Goal: Task Accomplishment & Management: Manage account settings

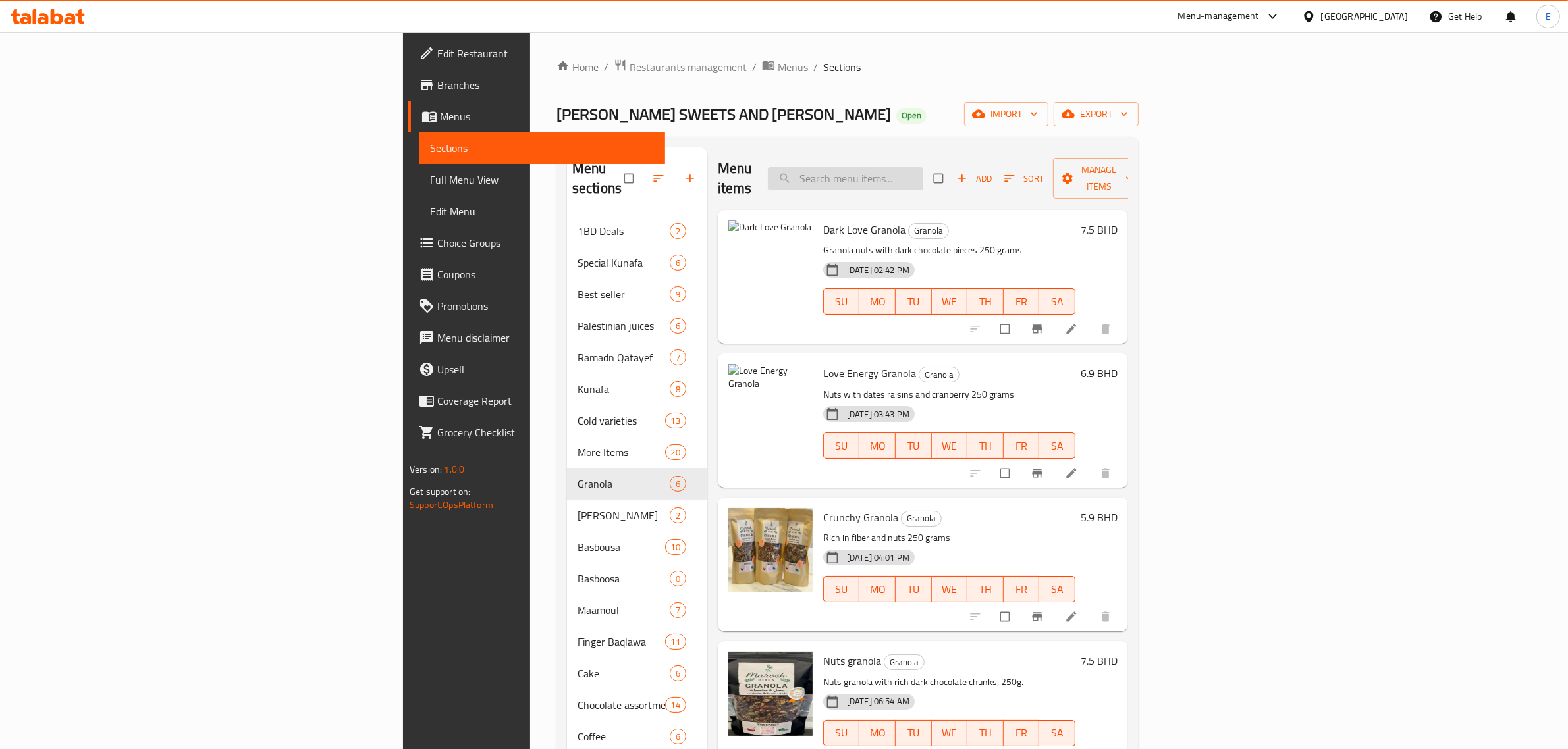
click at [923, 175] on input "search" at bounding box center [845, 179] width 155 height 23
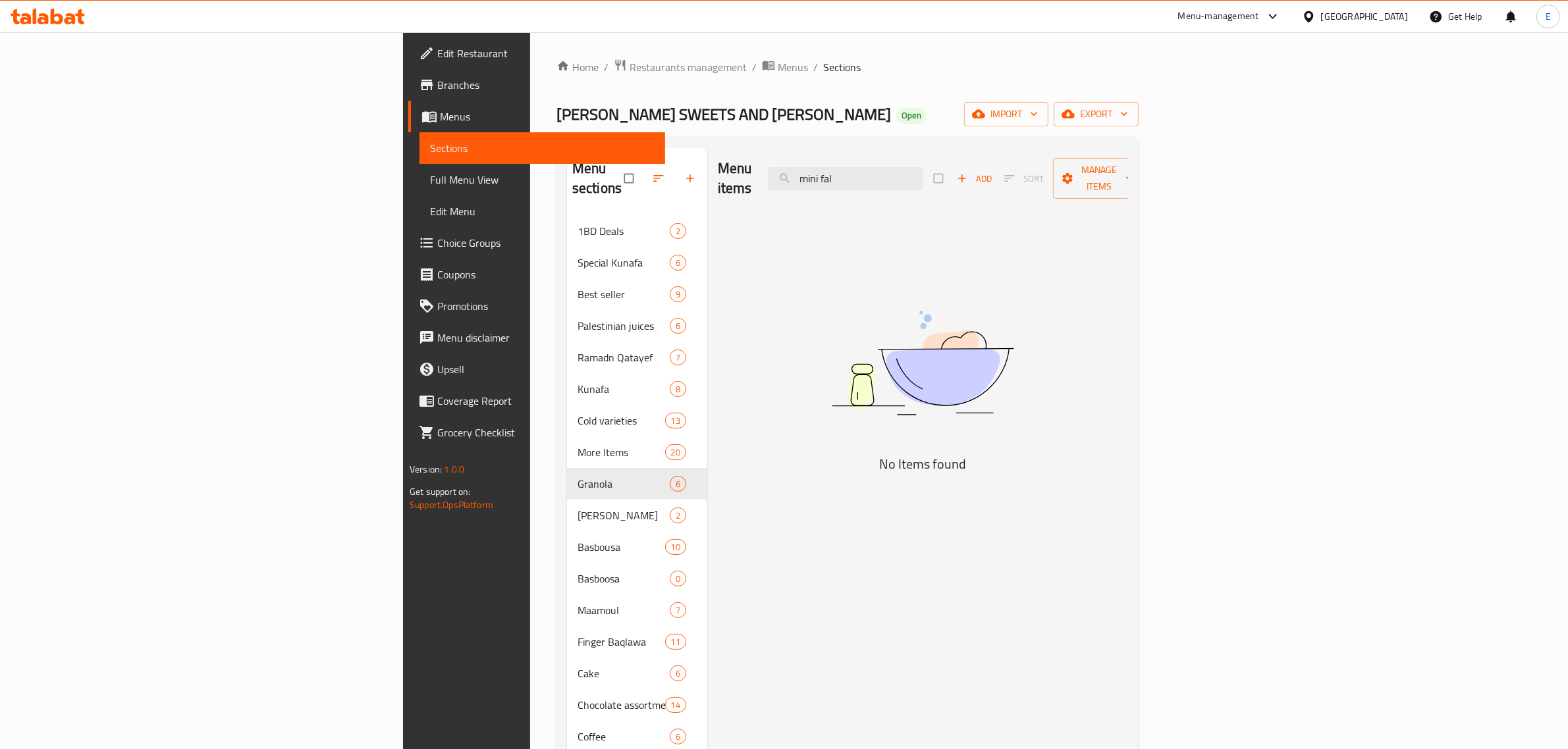
type input "mini fal"
click at [44, 17] on icon at bounding box center [48, 16] width 74 height 16
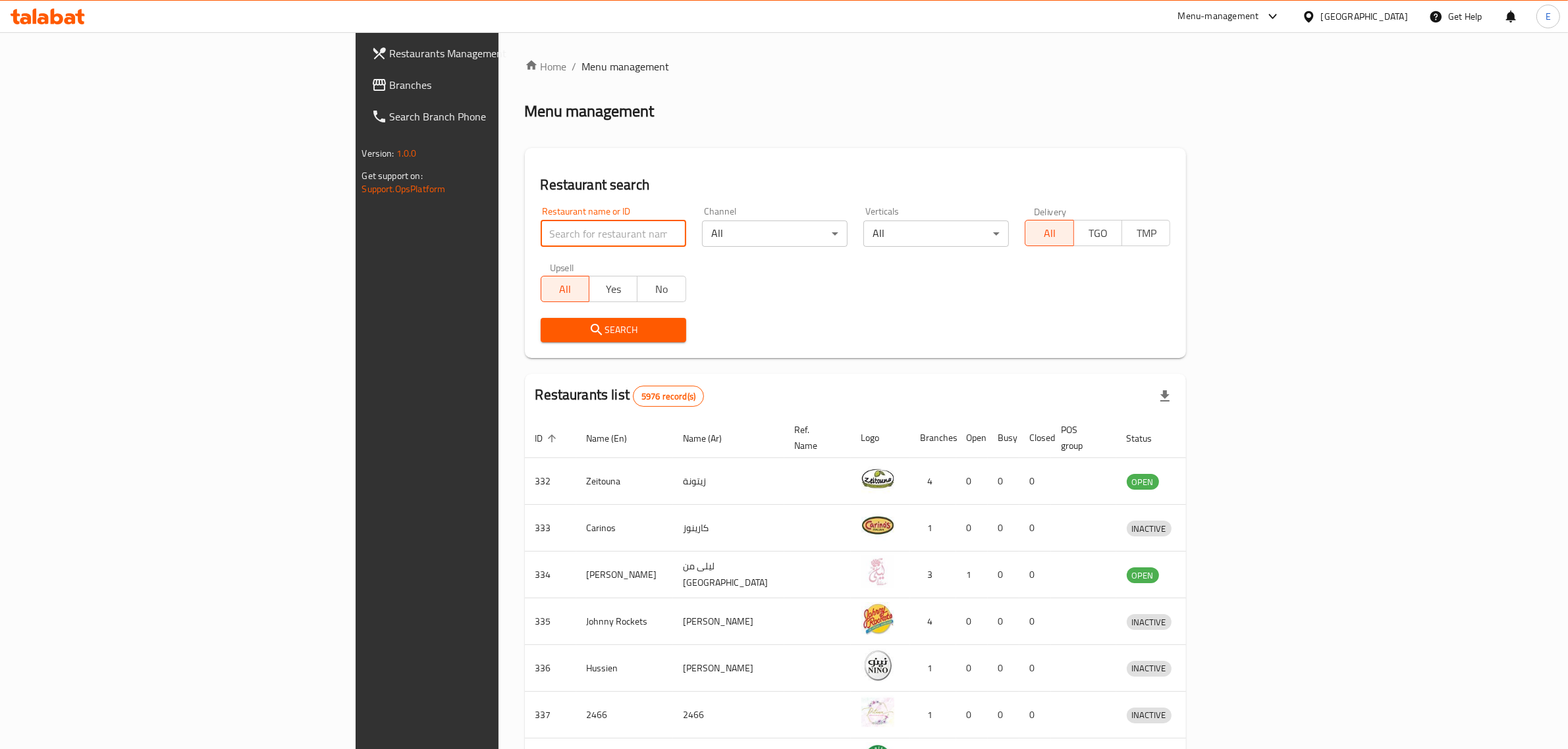
click at [541, 242] on input "search" at bounding box center [614, 233] width 146 height 26
type input "falafel factory"
click button "Search" at bounding box center [614, 330] width 146 height 25
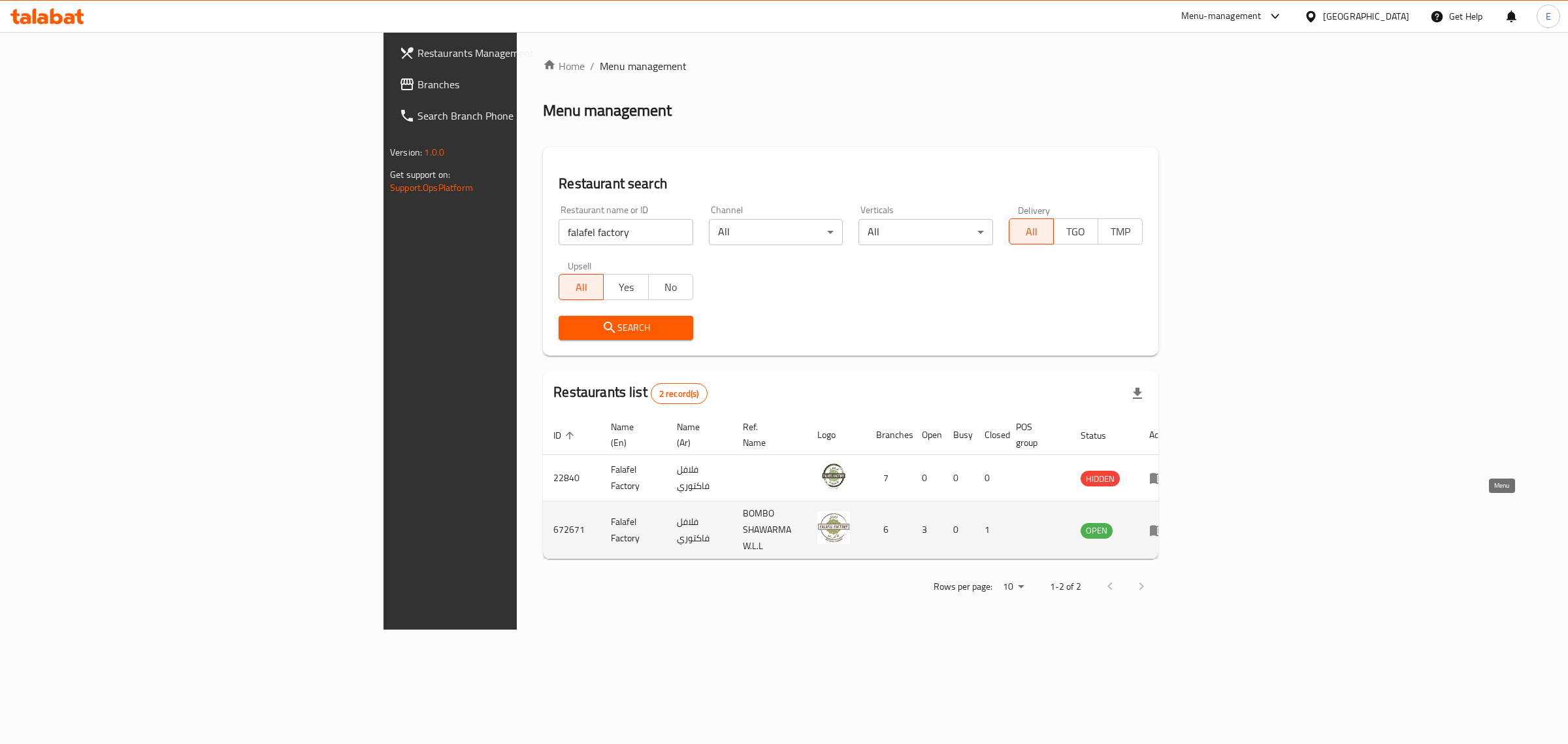
click at [1164, 525] on icon "enhanced table" at bounding box center [1157, 531] width 14 height 11
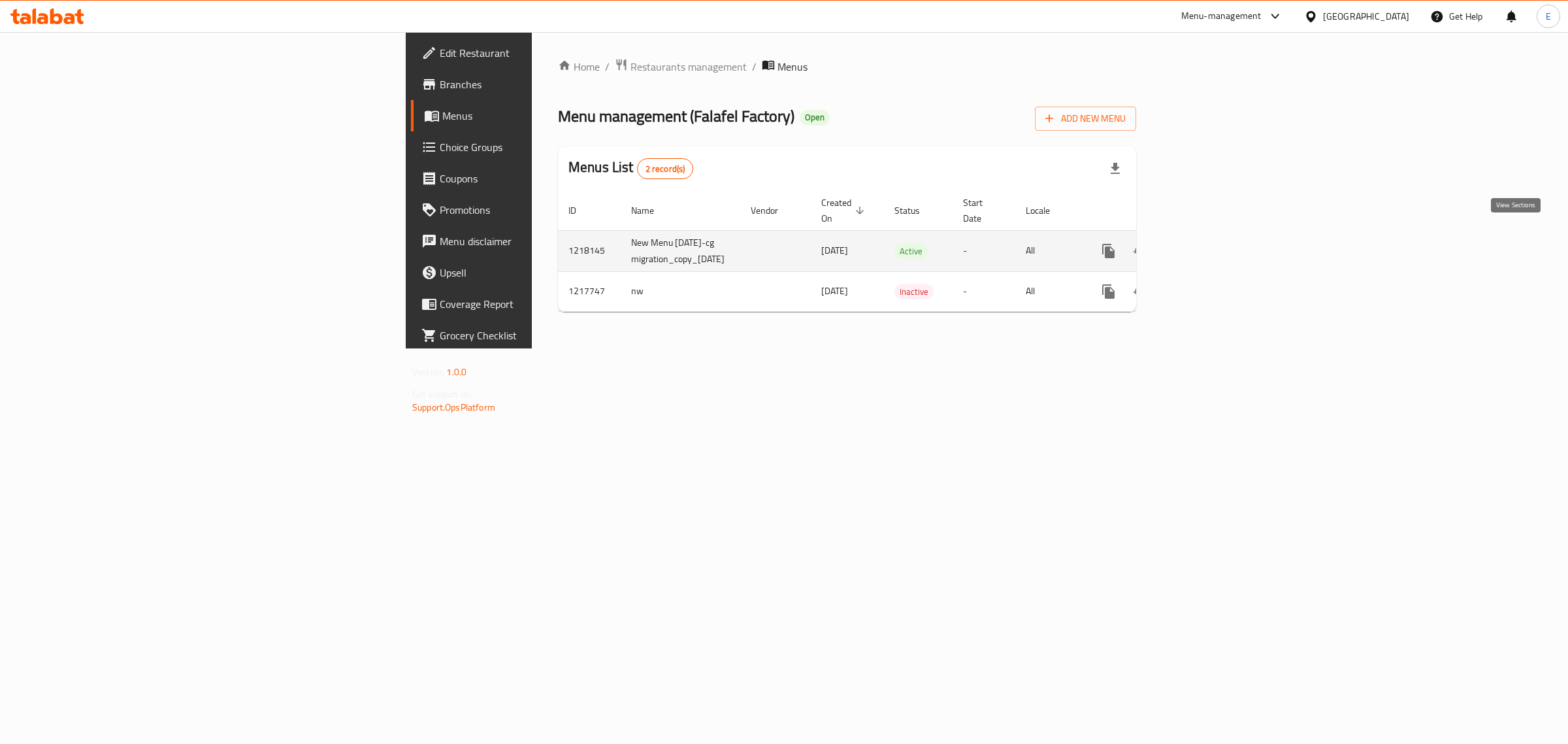
click at [1208, 245] on icon "enhanced table" at bounding box center [1202, 251] width 11 height 11
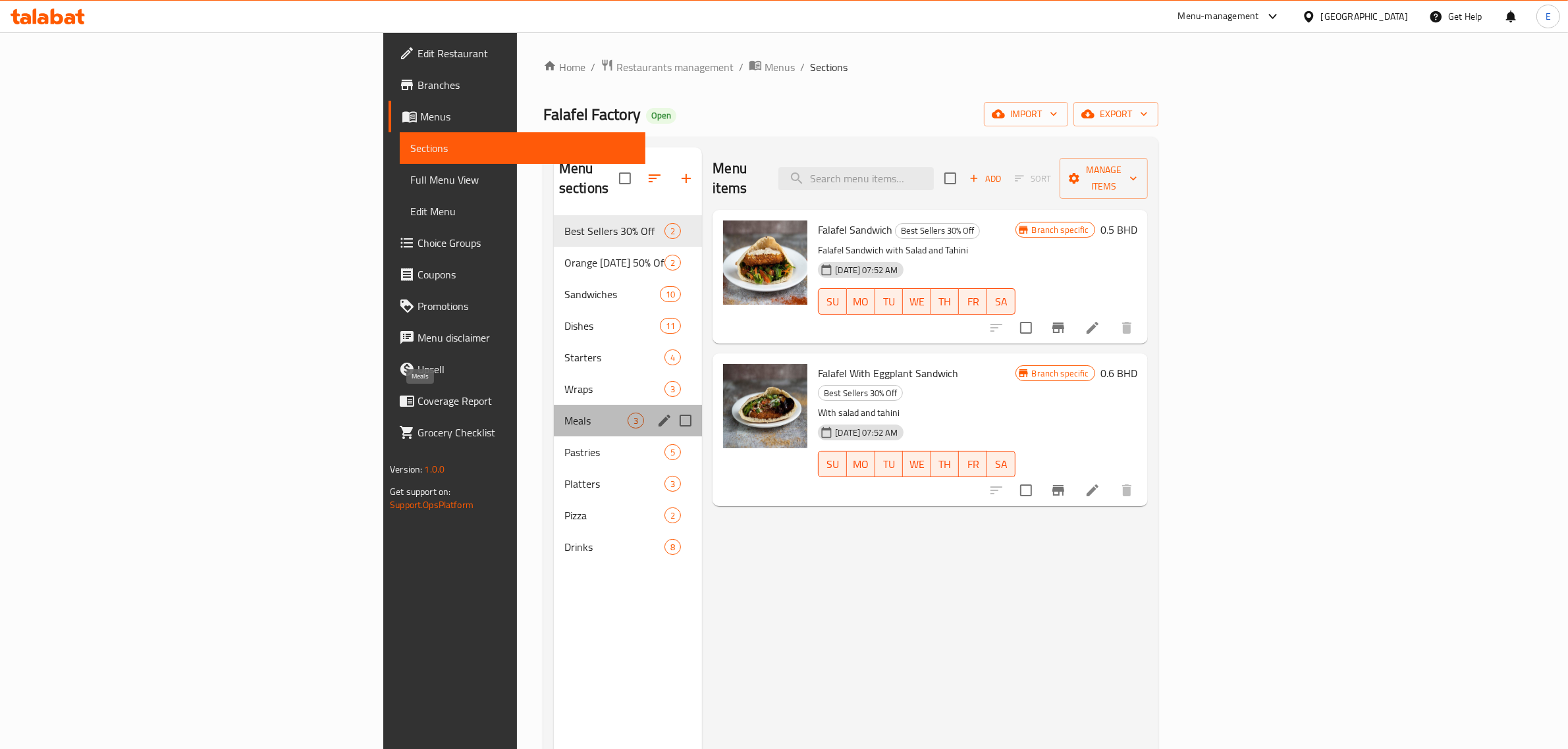
click at [564, 413] on span "Meals" at bounding box center [596, 421] width 63 height 16
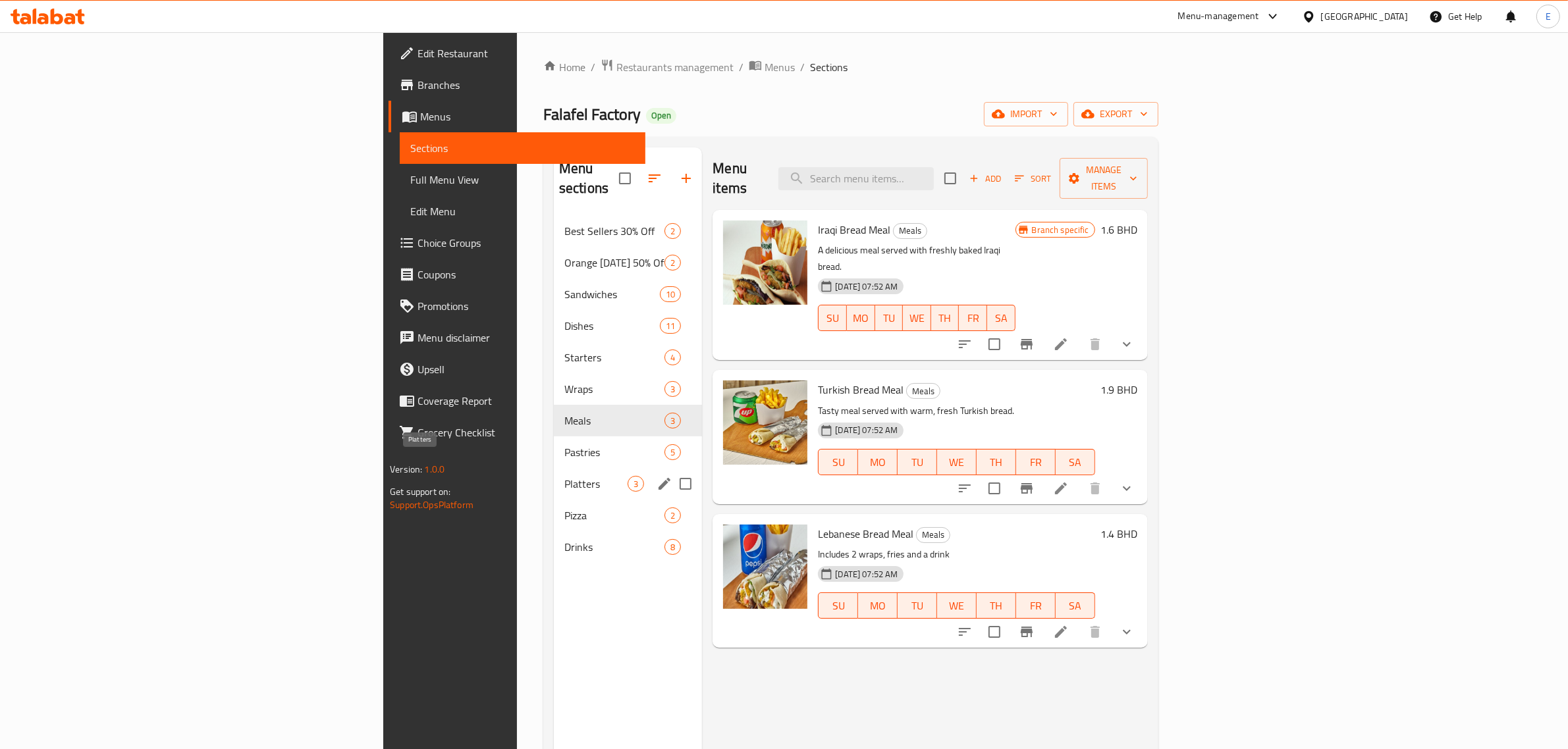
click at [564, 476] on span "Platters" at bounding box center [596, 483] width 63 height 16
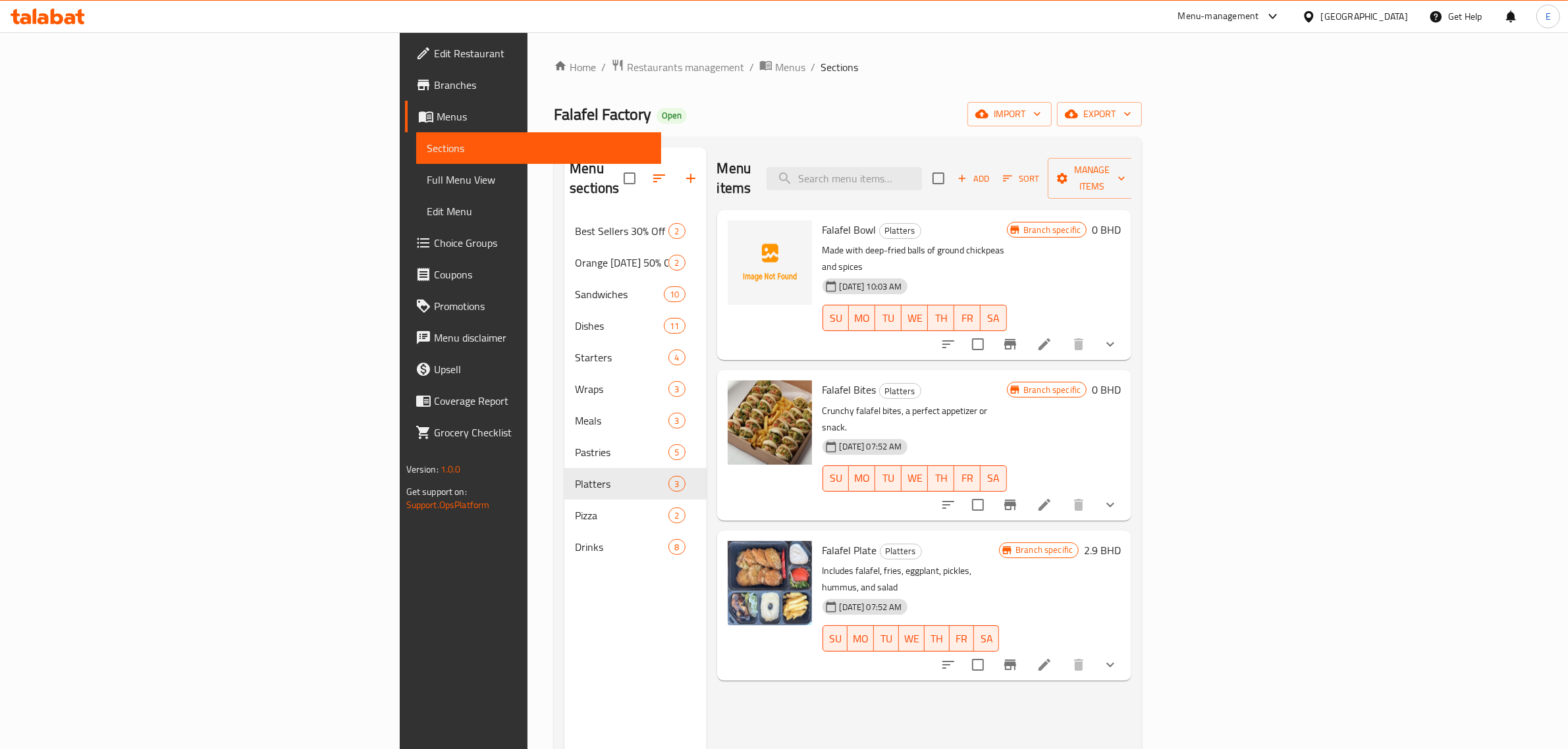
click at [1118, 497] on icon "show more" at bounding box center [1110, 504] width 16 height 16
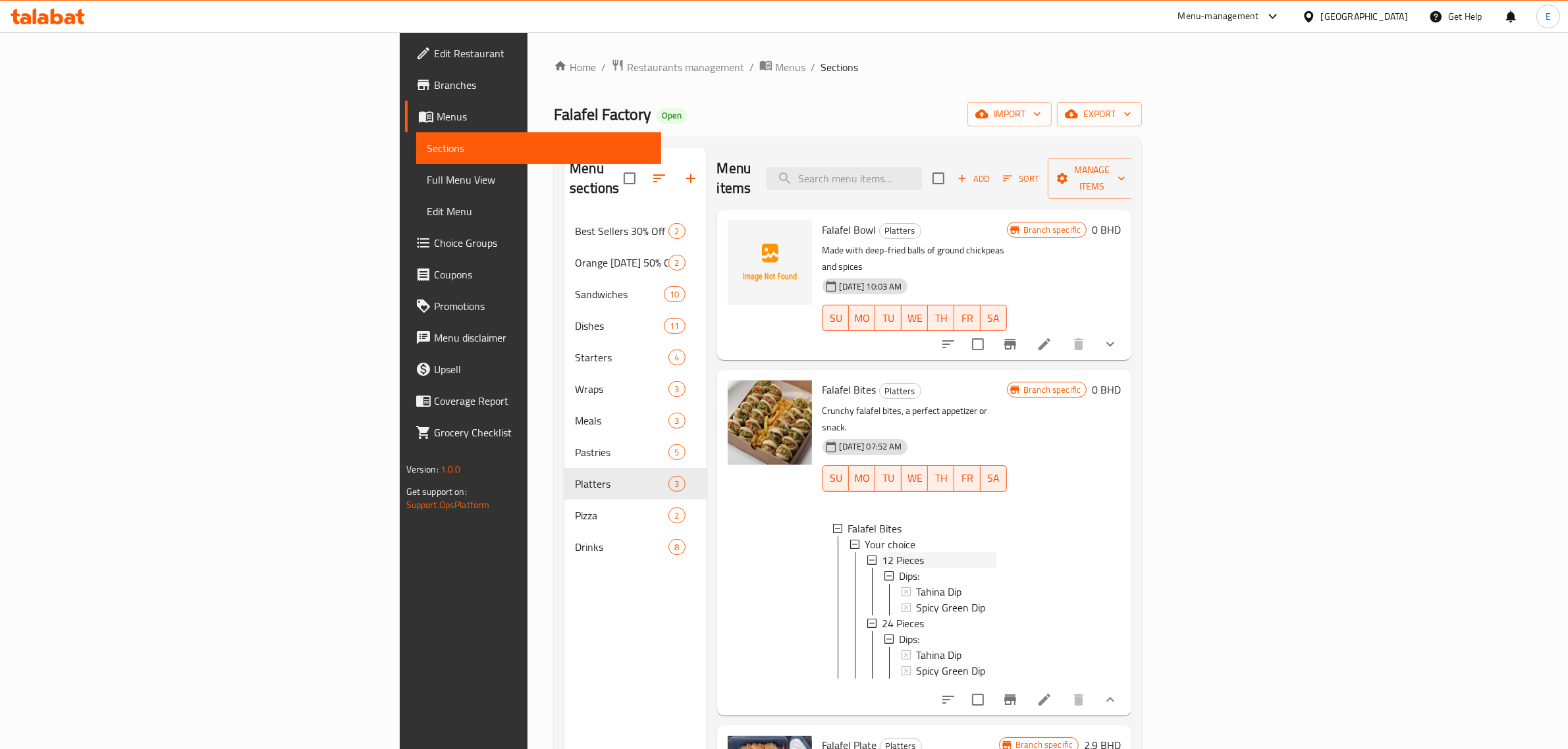
click at [882, 552] on div "12 Pieces" at bounding box center [939, 559] width 114 height 16
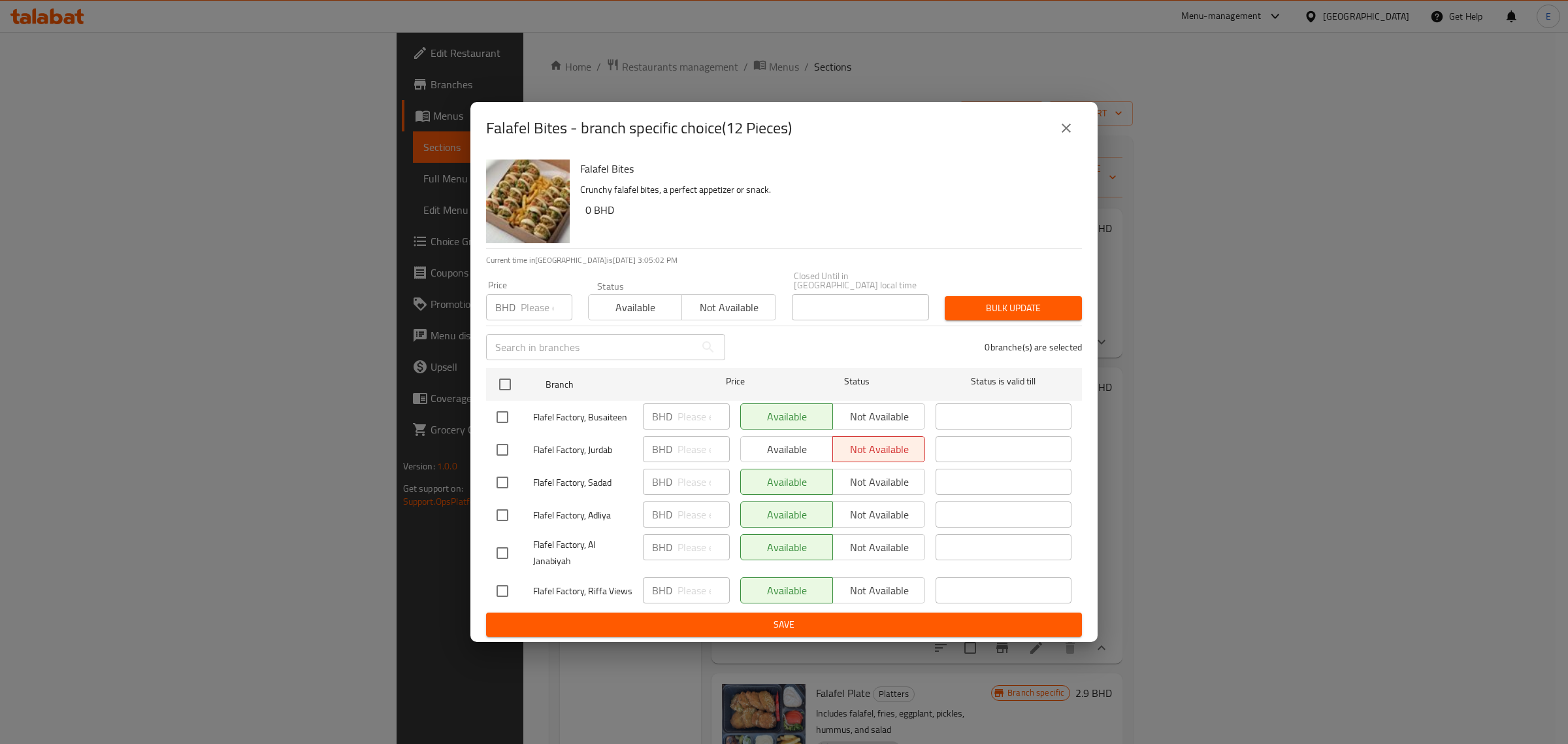
click at [1064, 144] on button "close" at bounding box center [1066, 127] width 31 height 31
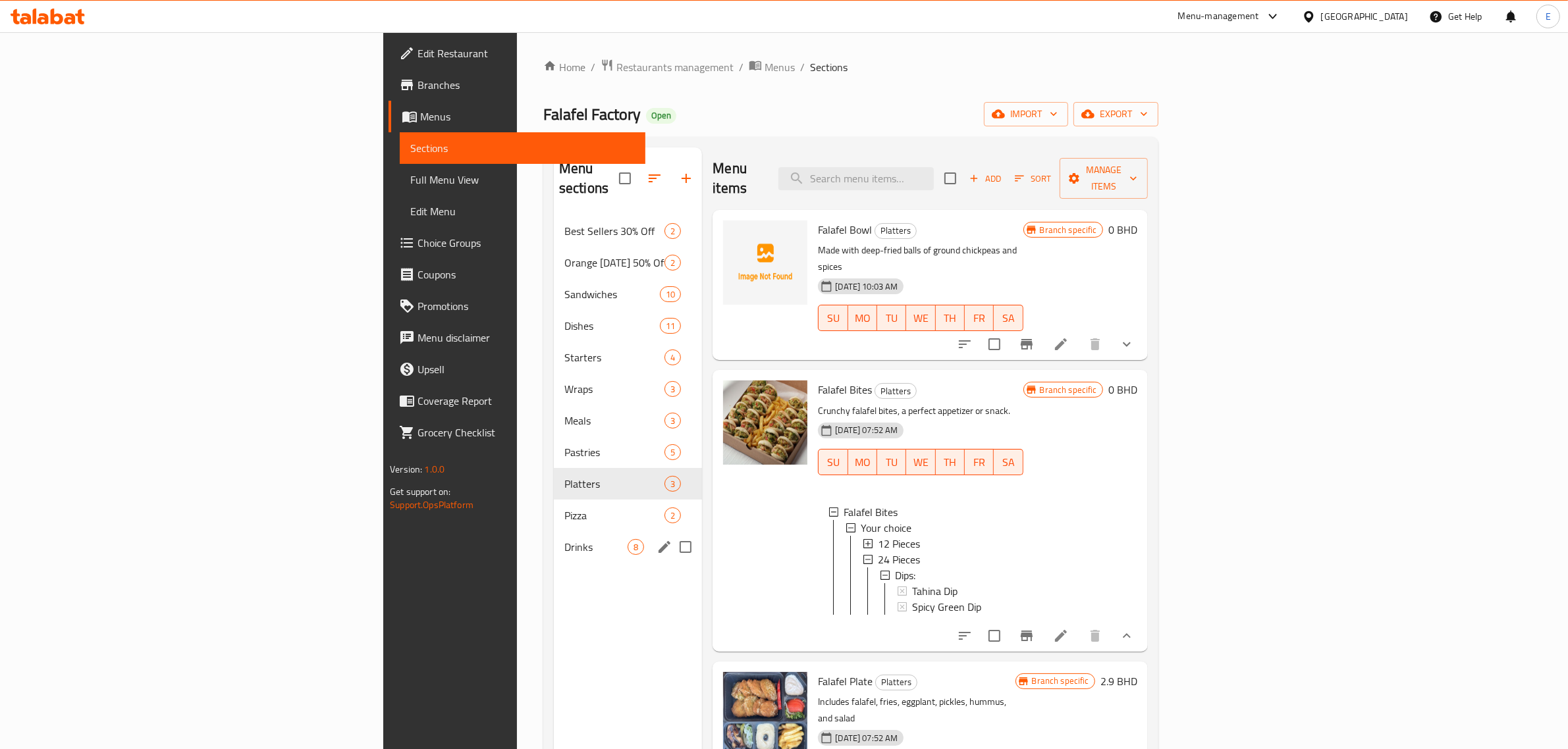
click at [564, 539] on span "Drinks" at bounding box center [596, 546] width 63 height 16
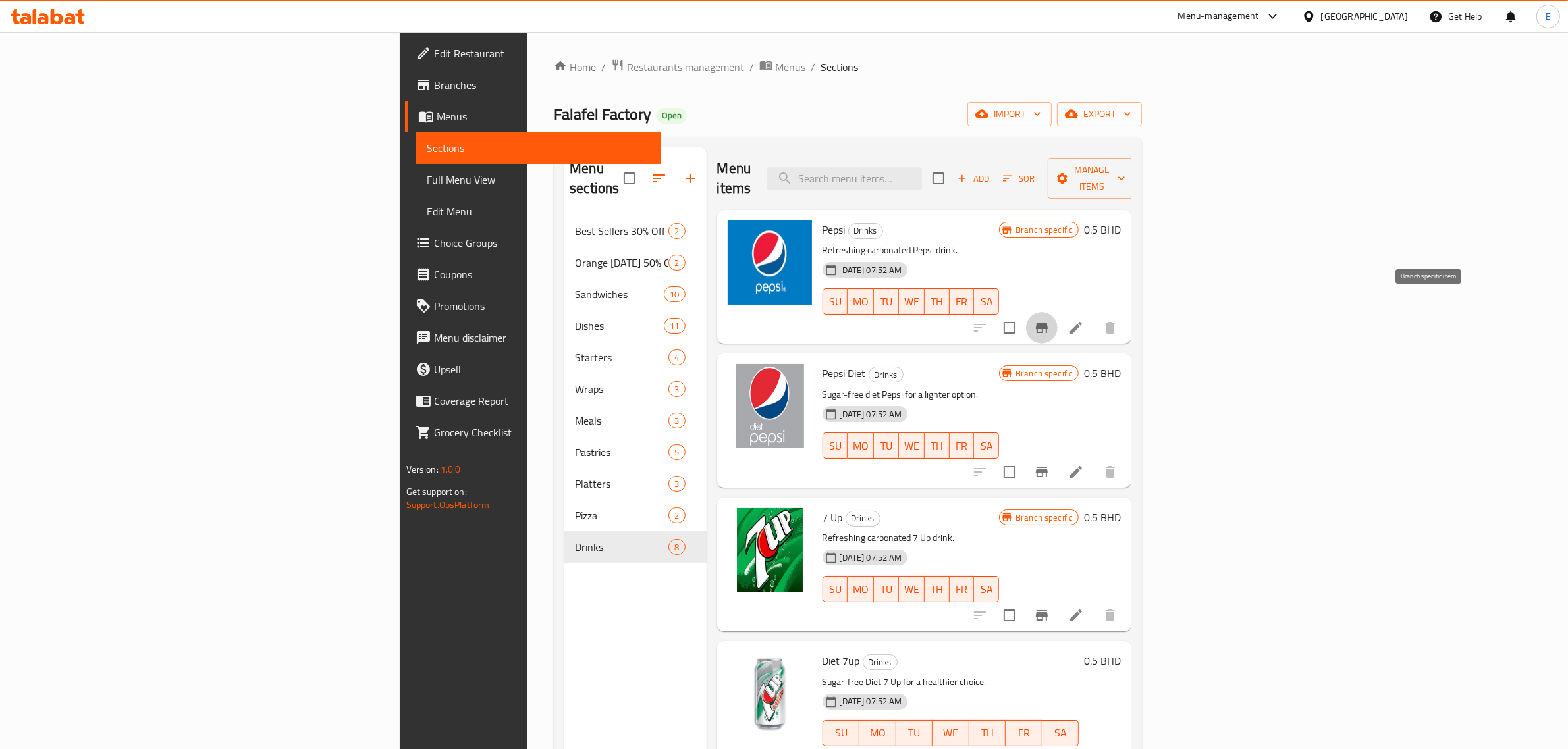
click at [1057, 318] on button "Branch-specific-item" at bounding box center [1041, 327] width 31 height 31
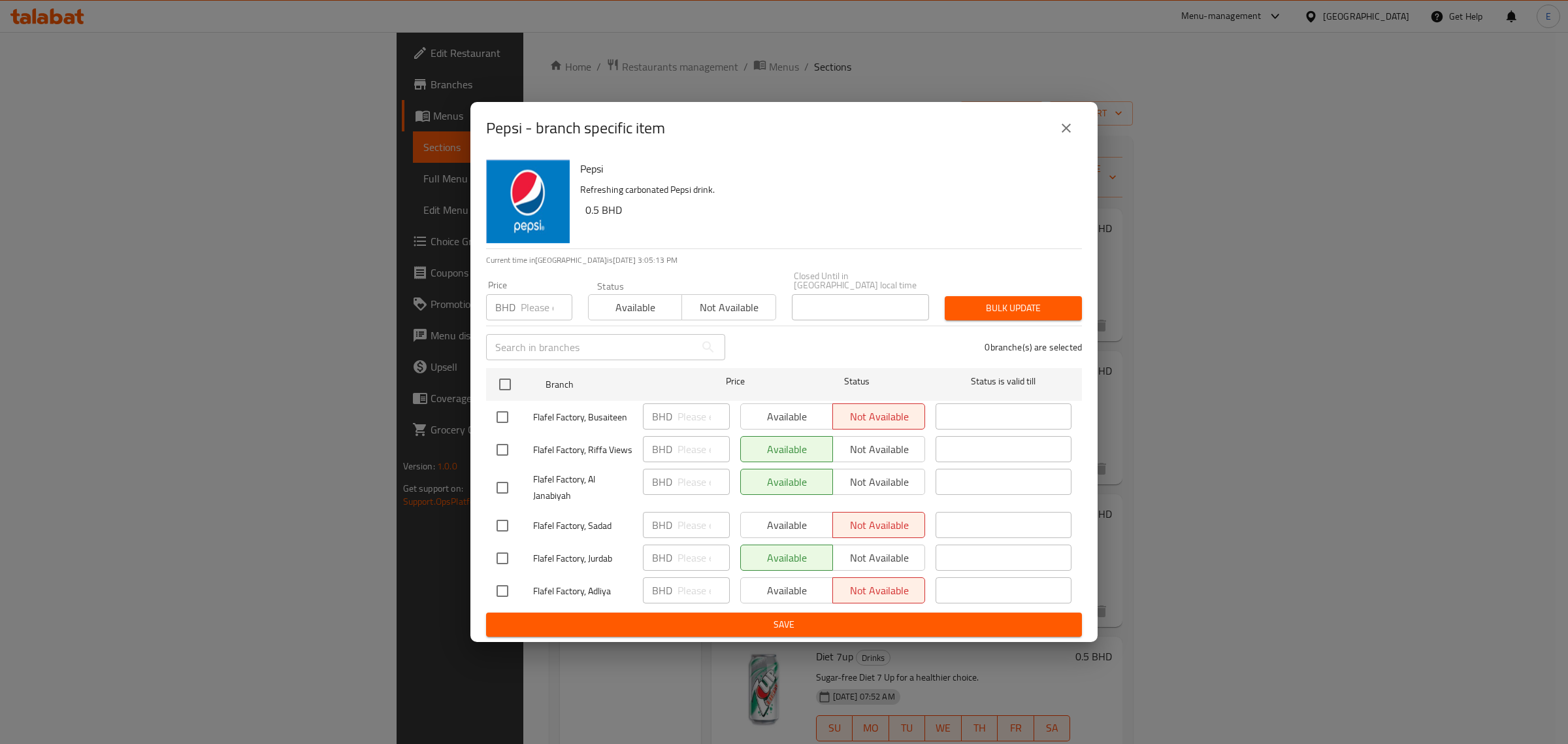
click at [1059, 136] on icon "close" at bounding box center [1066, 128] width 16 height 16
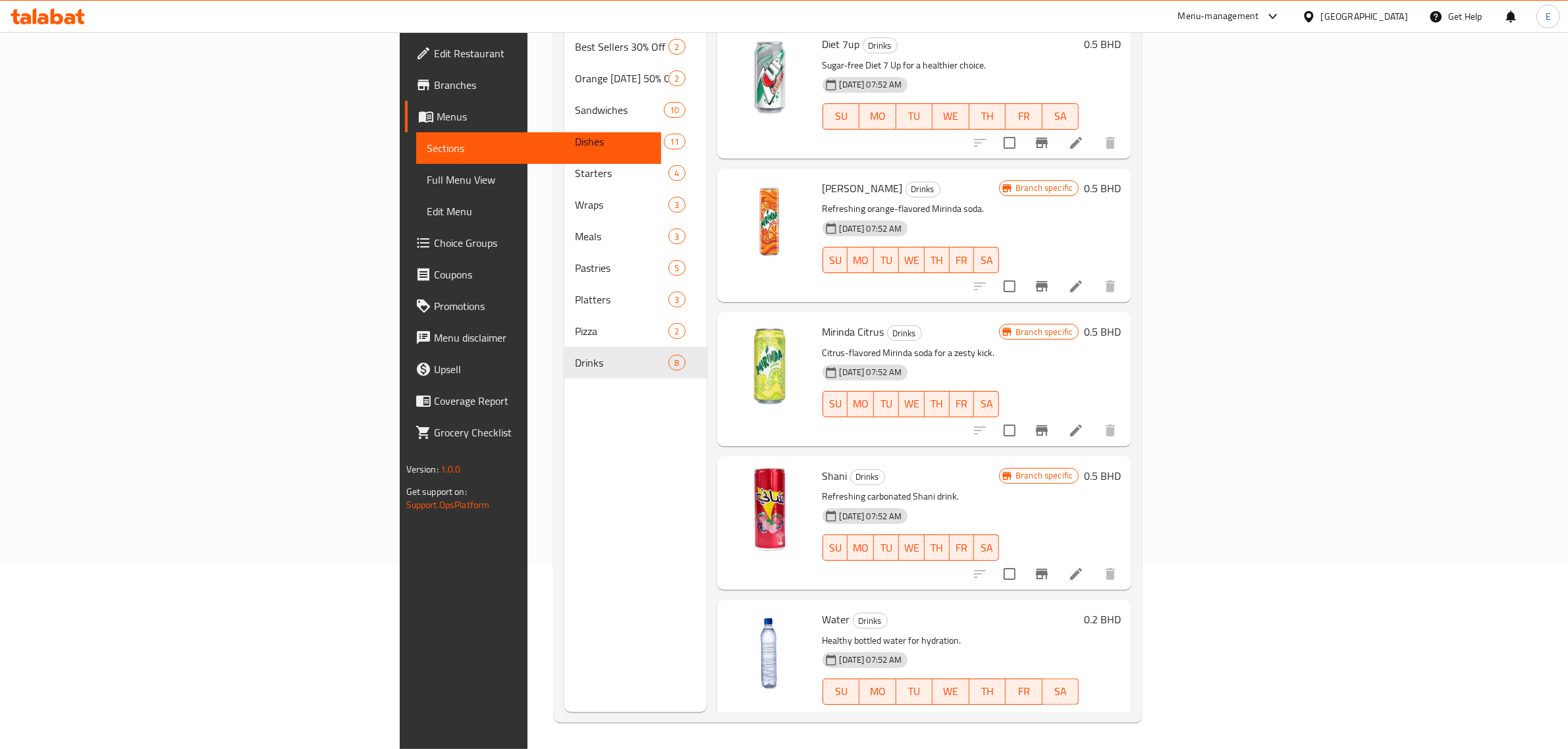
scroll to position [185, 0]
